Goal: Transaction & Acquisition: Purchase product/service

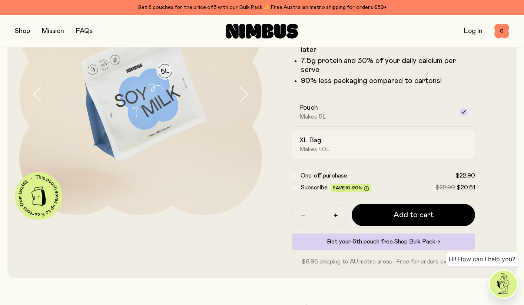
scroll to position [96, 0]
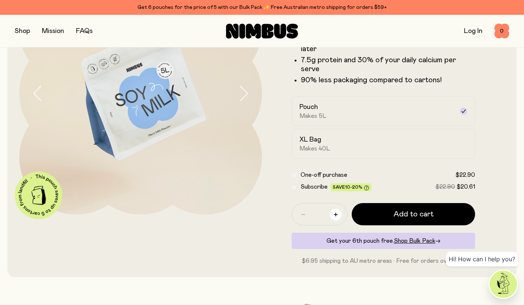
click at [335, 213] on icon "button" at bounding box center [336, 215] width 4 height 4
type input "*"
click at [399, 238] on span "Shop Bulk Pack" at bounding box center [414, 241] width 41 height 6
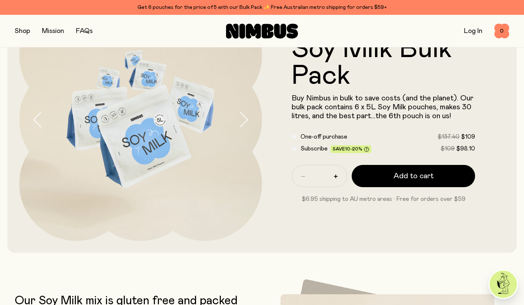
scroll to position [70, 0]
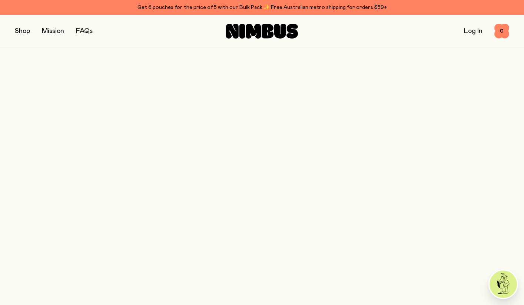
scroll to position [96, 0]
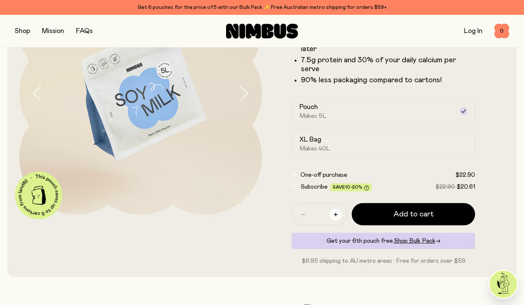
click at [336, 213] on icon "button" at bounding box center [336, 215] width 4 height 4
type input "*"
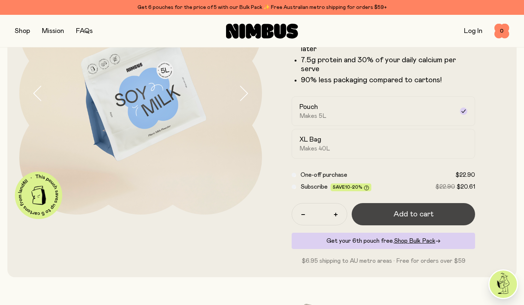
click at [377, 204] on button "Add to cart" at bounding box center [413, 214] width 123 height 22
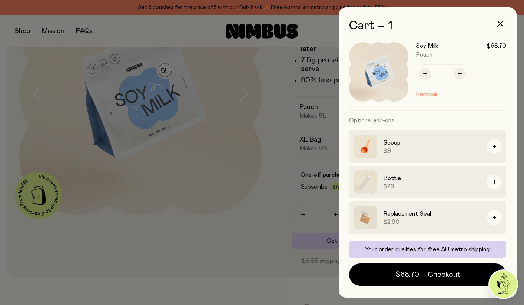
scroll to position [8, 0]
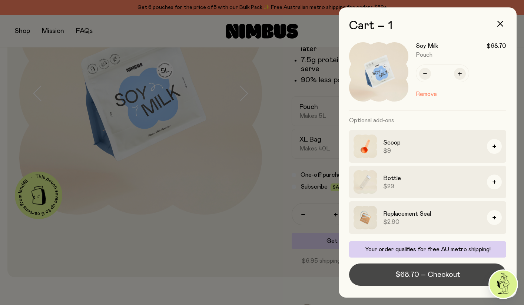
click at [406, 275] on span "$68.70 – Checkout" at bounding box center [427, 274] width 65 height 10
